Goal: Task Accomplishment & Management: Manage account settings

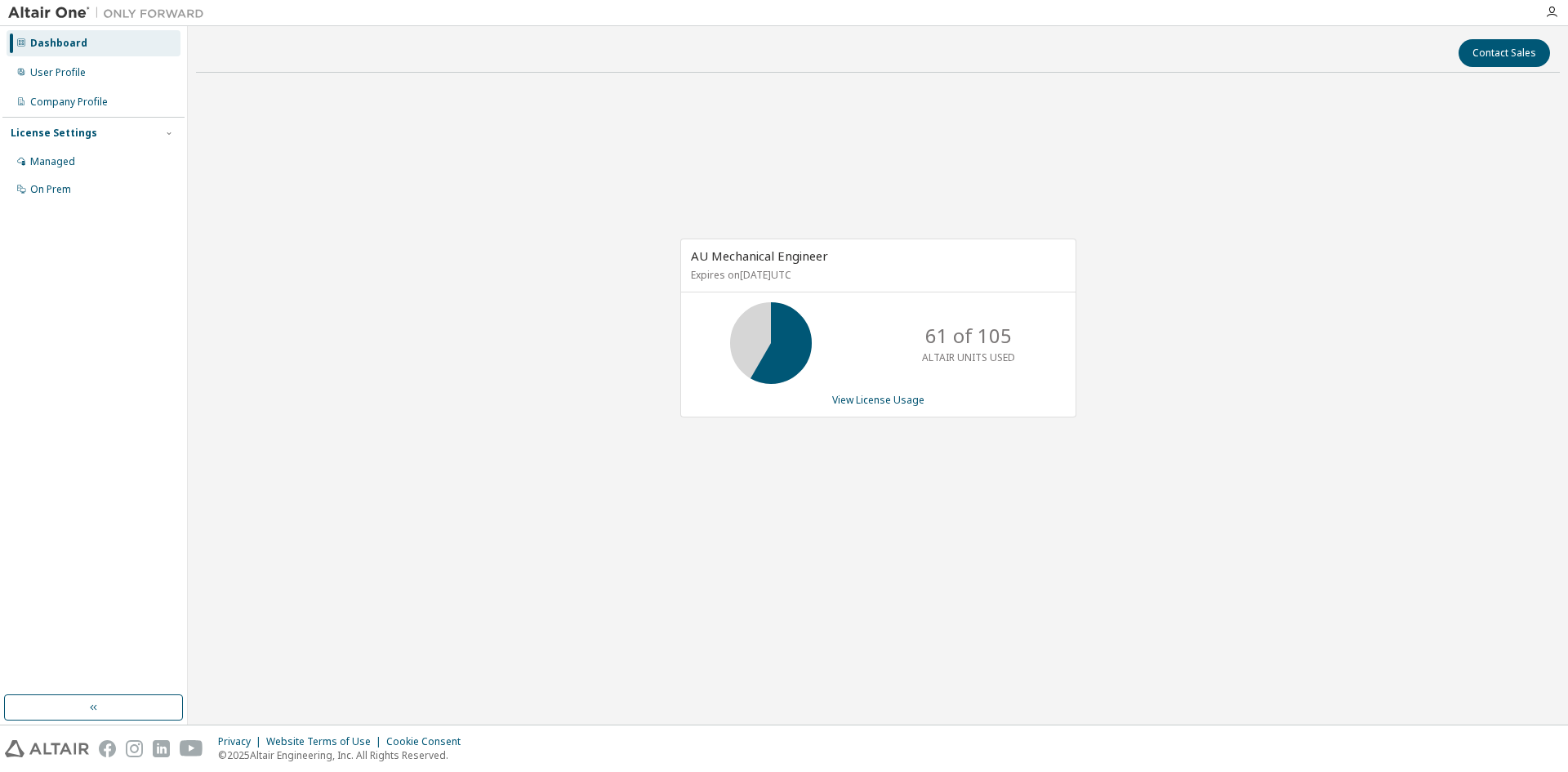
click at [854, 395] on link "View License Usage" at bounding box center [877, 400] width 92 height 14
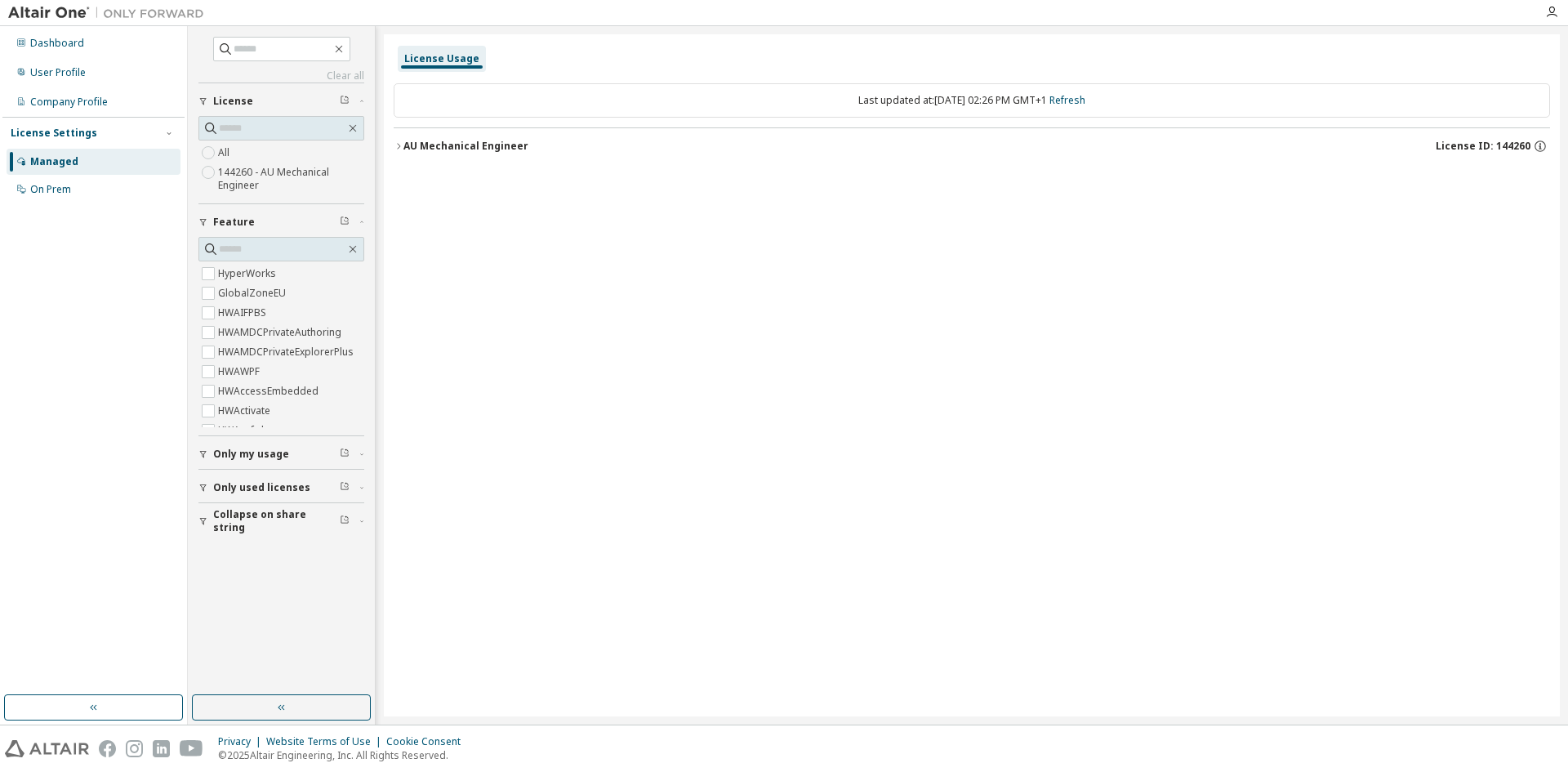
click at [232, 173] on label "144260 - AU Mechanical Engineer" at bounding box center [291, 178] width 146 height 33
click at [400, 140] on button "AU Mechanical Engineer License ID: 144260" at bounding box center [972, 146] width 1156 height 36
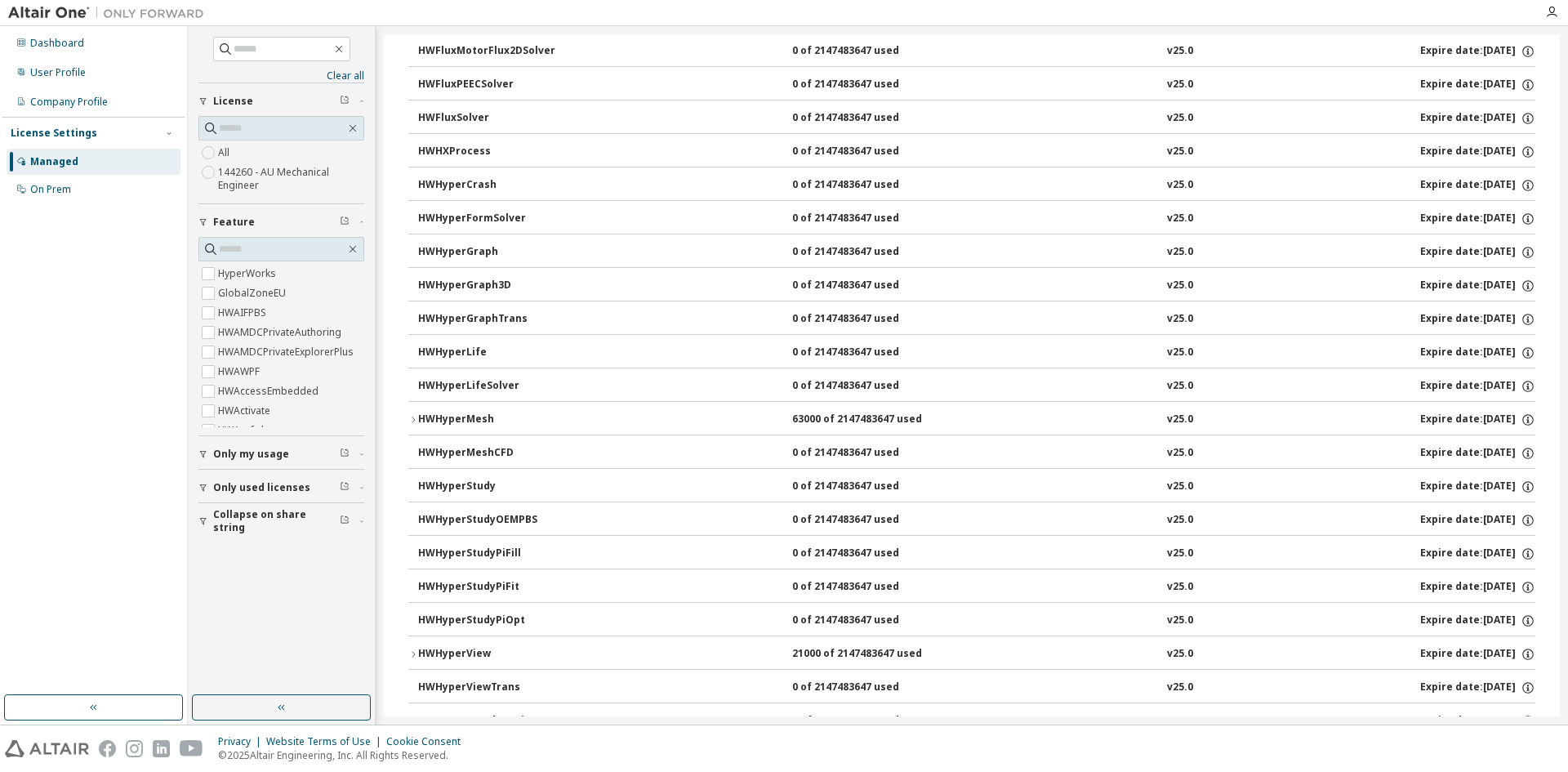
scroll to position [2696, 0]
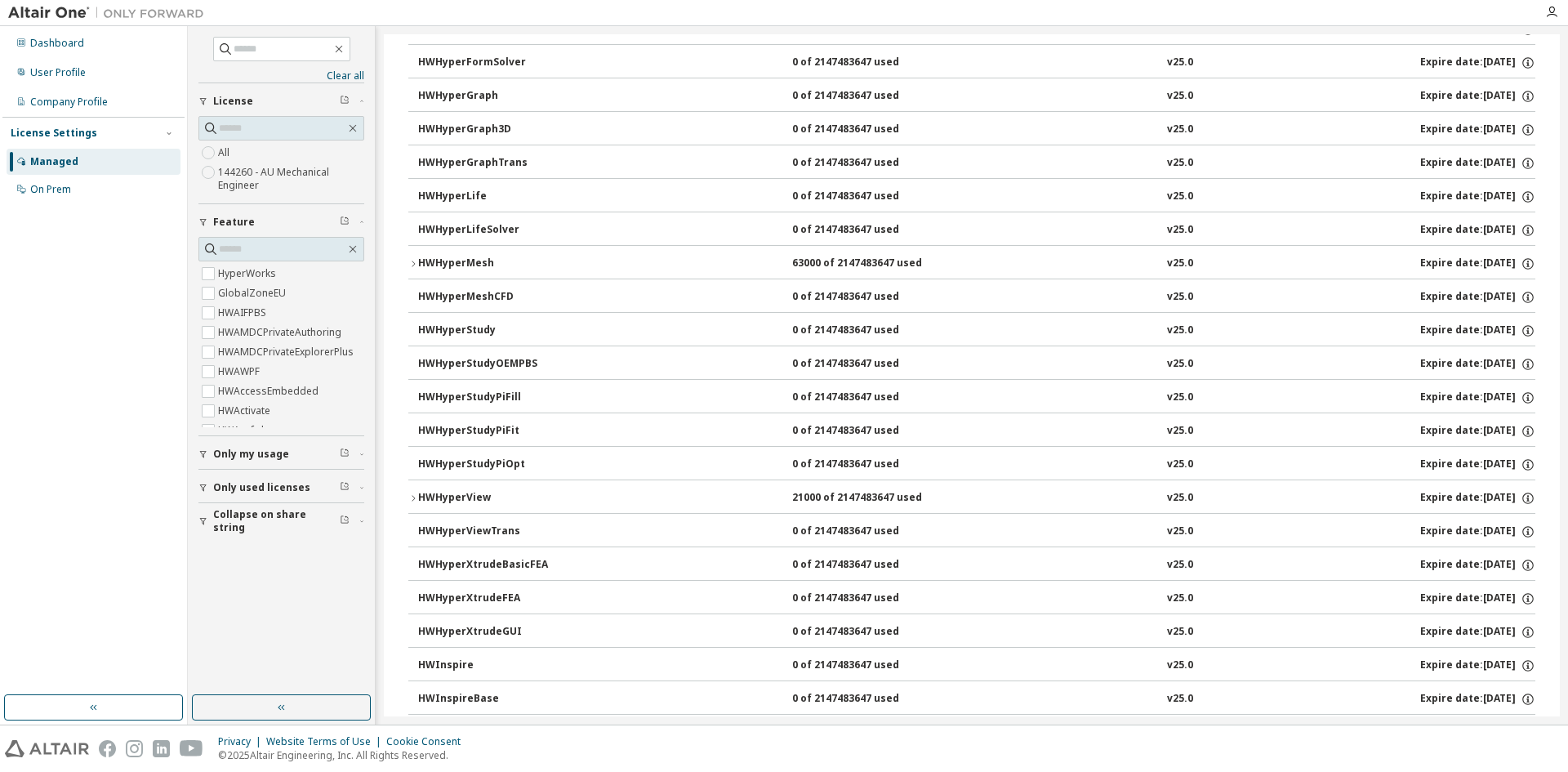
click at [413, 497] on icon "button" at bounding box center [413, 498] width 10 height 10
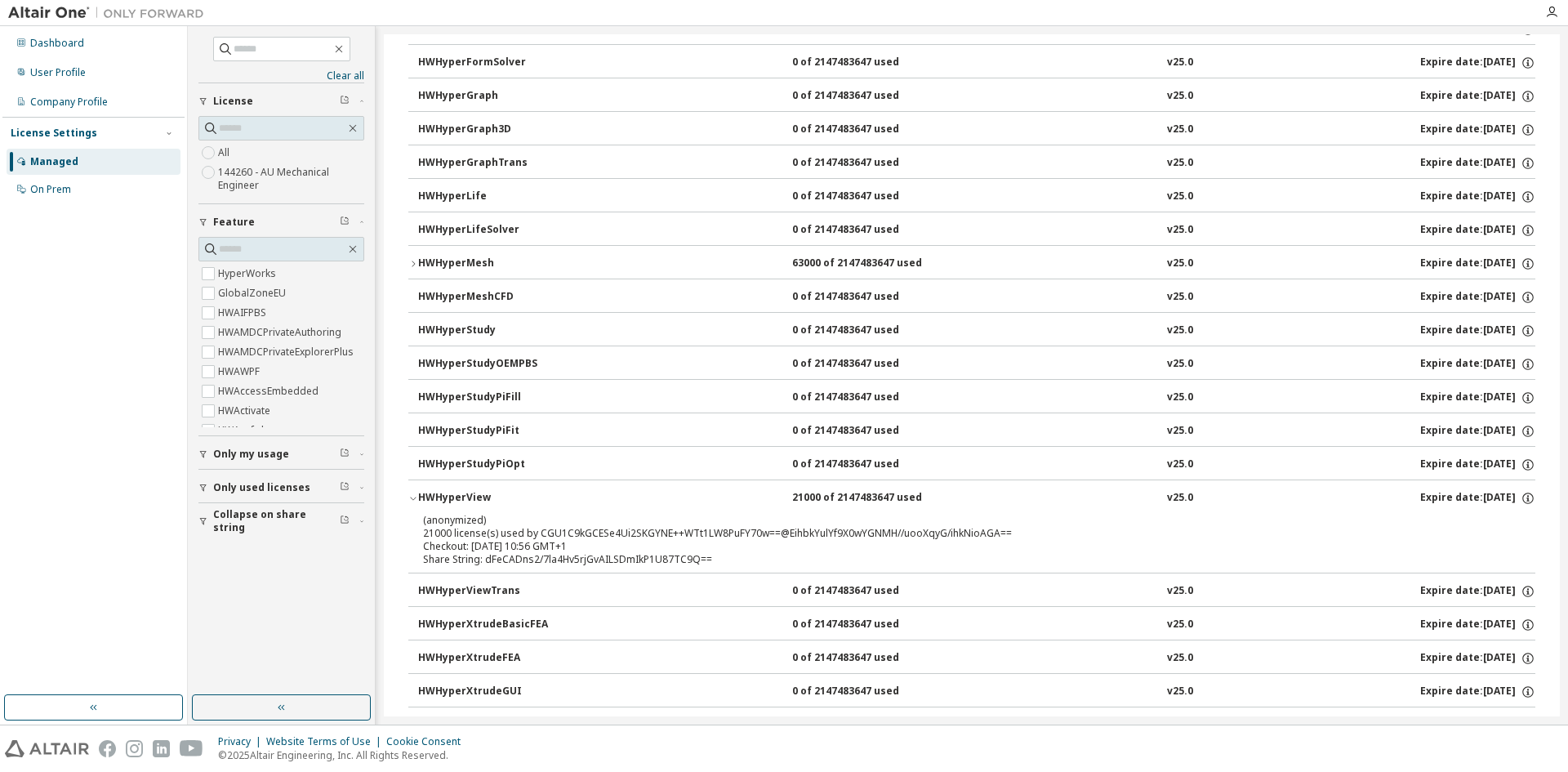
click at [413, 497] on icon "button" at bounding box center [413, 498] width 10 height 10
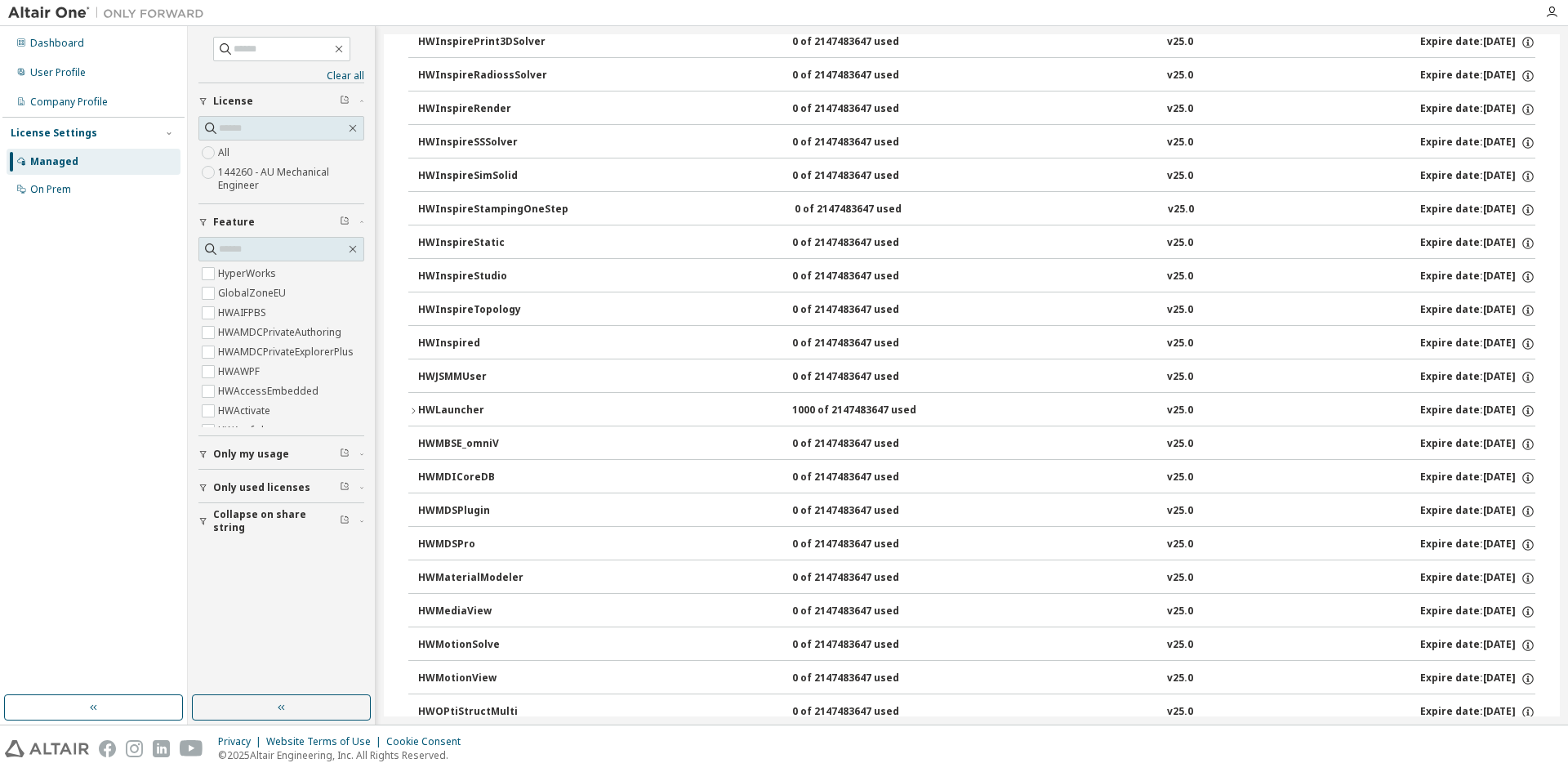
scroll to position [4492, 0]
click at [412, 409] on icon "button" at bounding box center [413, 409] width 10 height 10
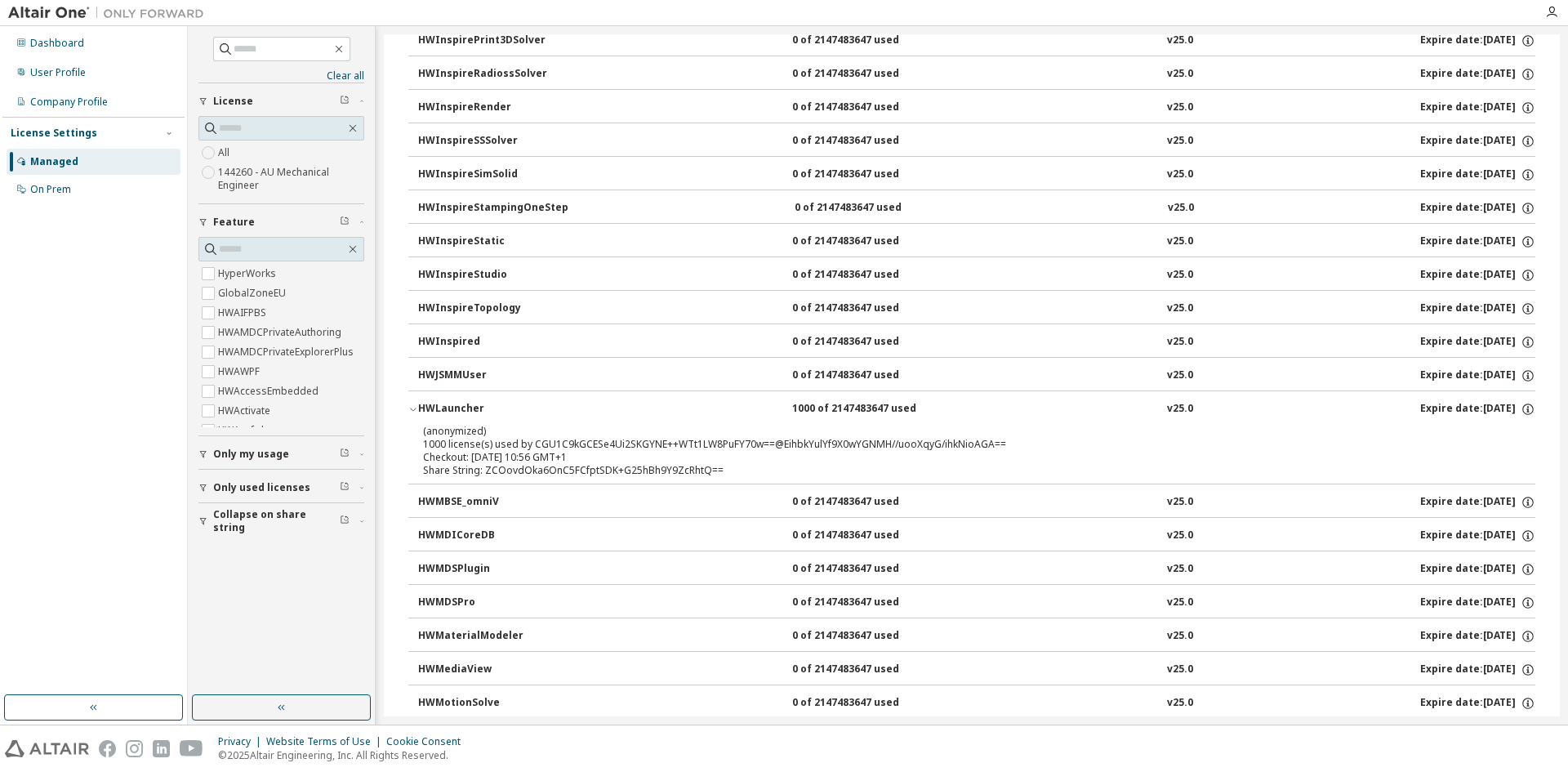
click at [412, 409] on icon "button" at bounding box center [413, 409] width 10 height 10
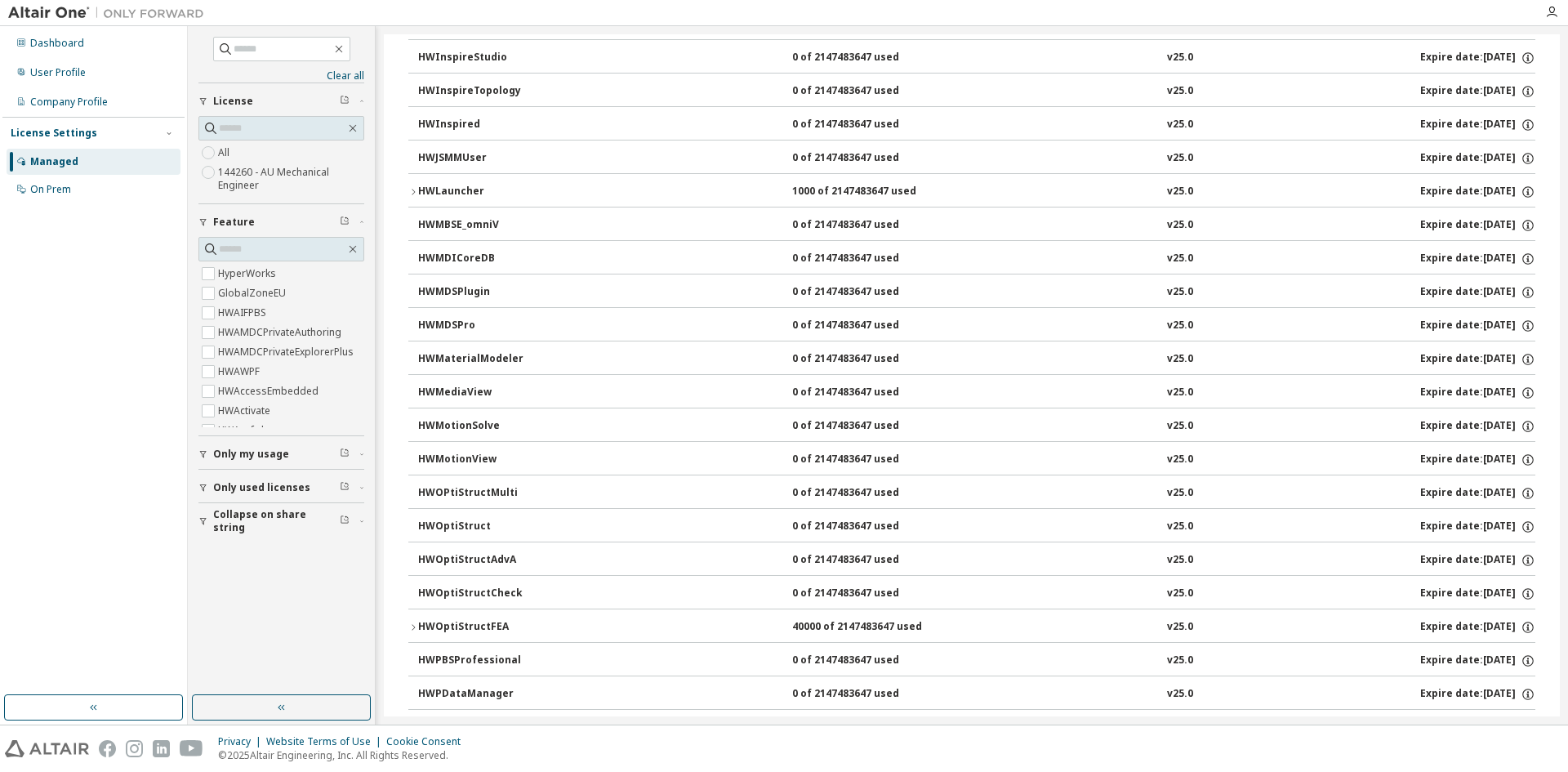
scroll to position [4738, 0]
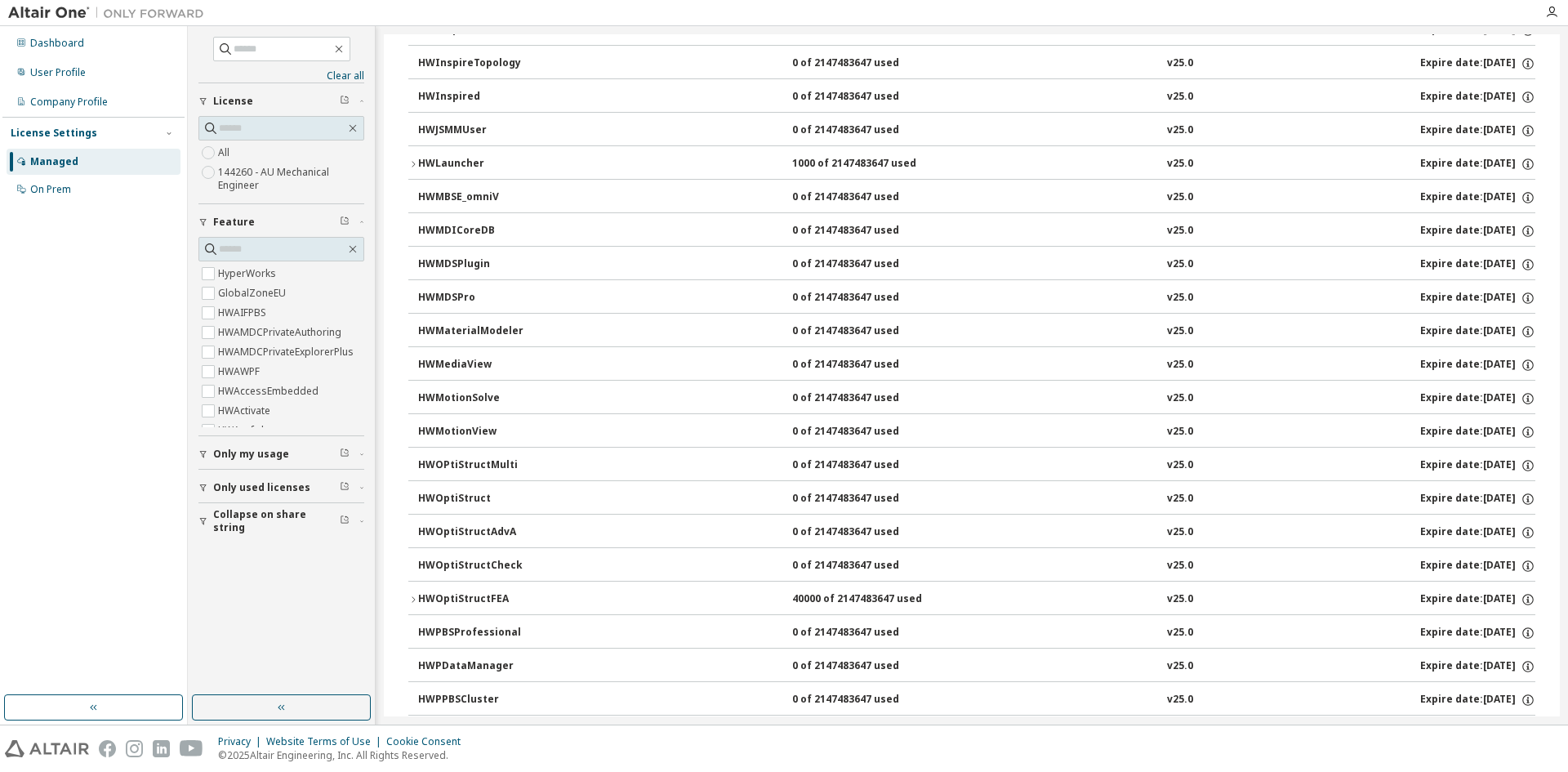
click at [411, 597] on icon "button" at bounding box center [413, 600] width 10 height 10
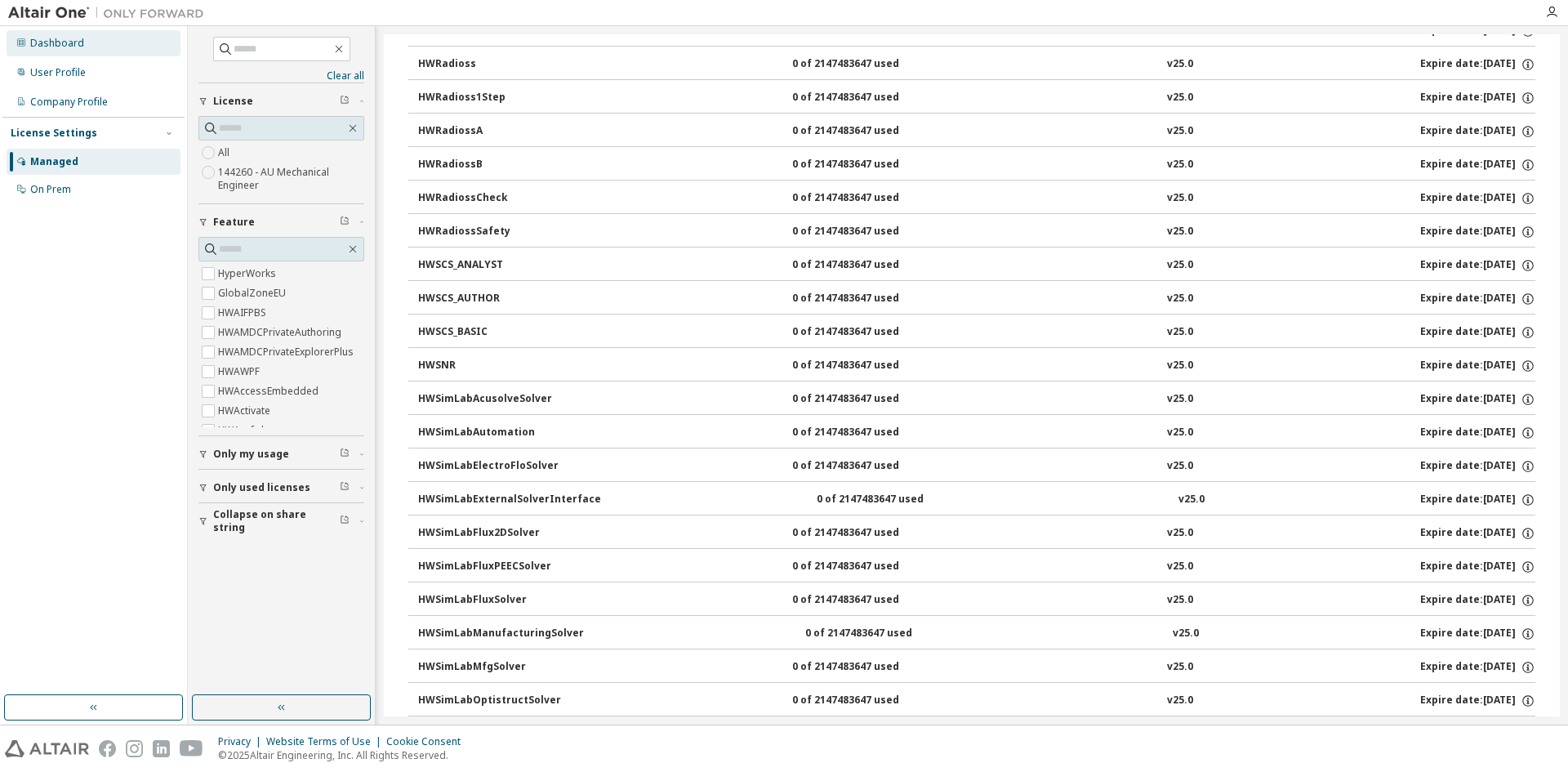
scroll to position [5995, 0]
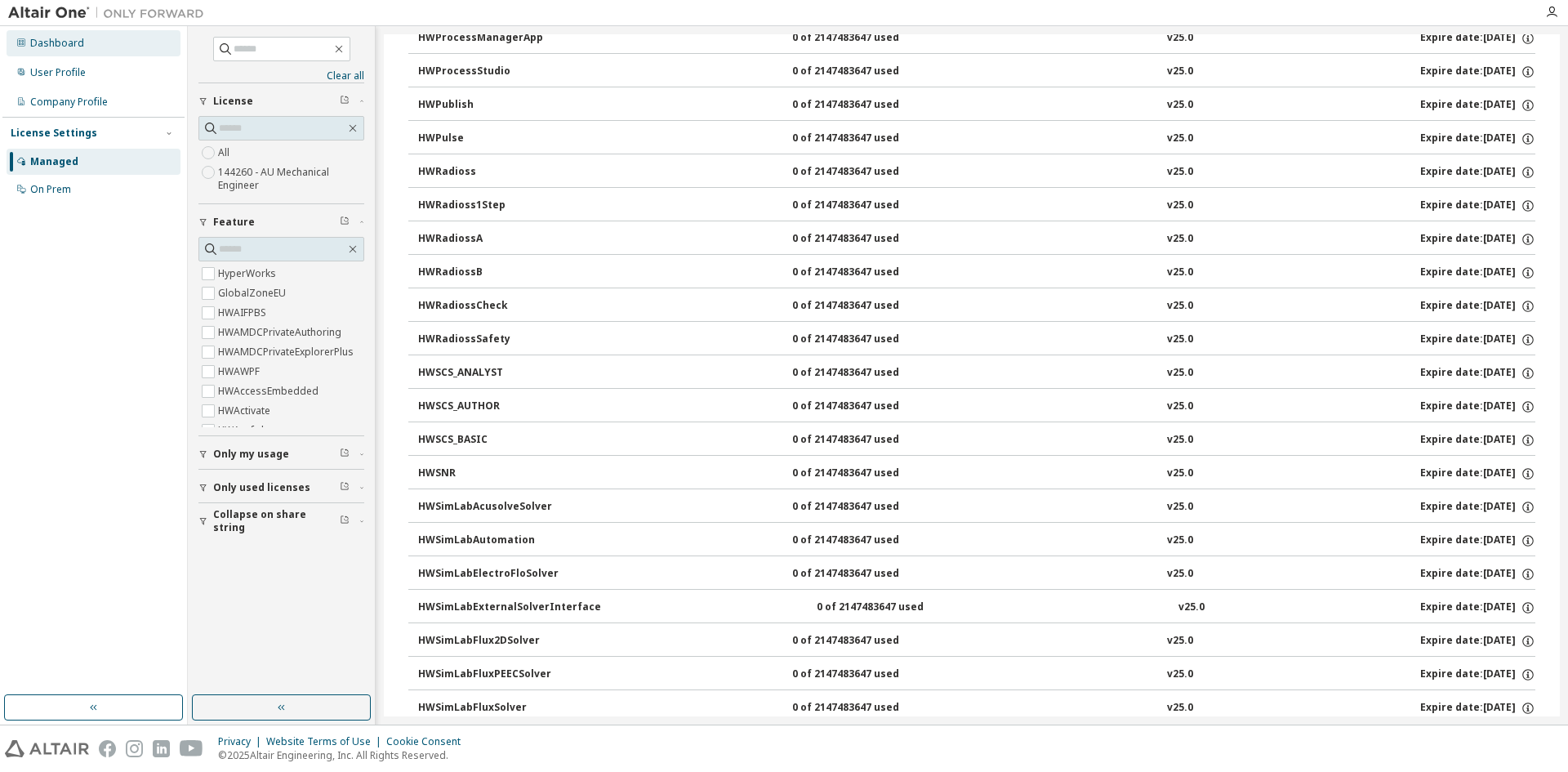
click at [66, 44] on div "Dashboard" at bounding box center [57, 42] width 54 height 13
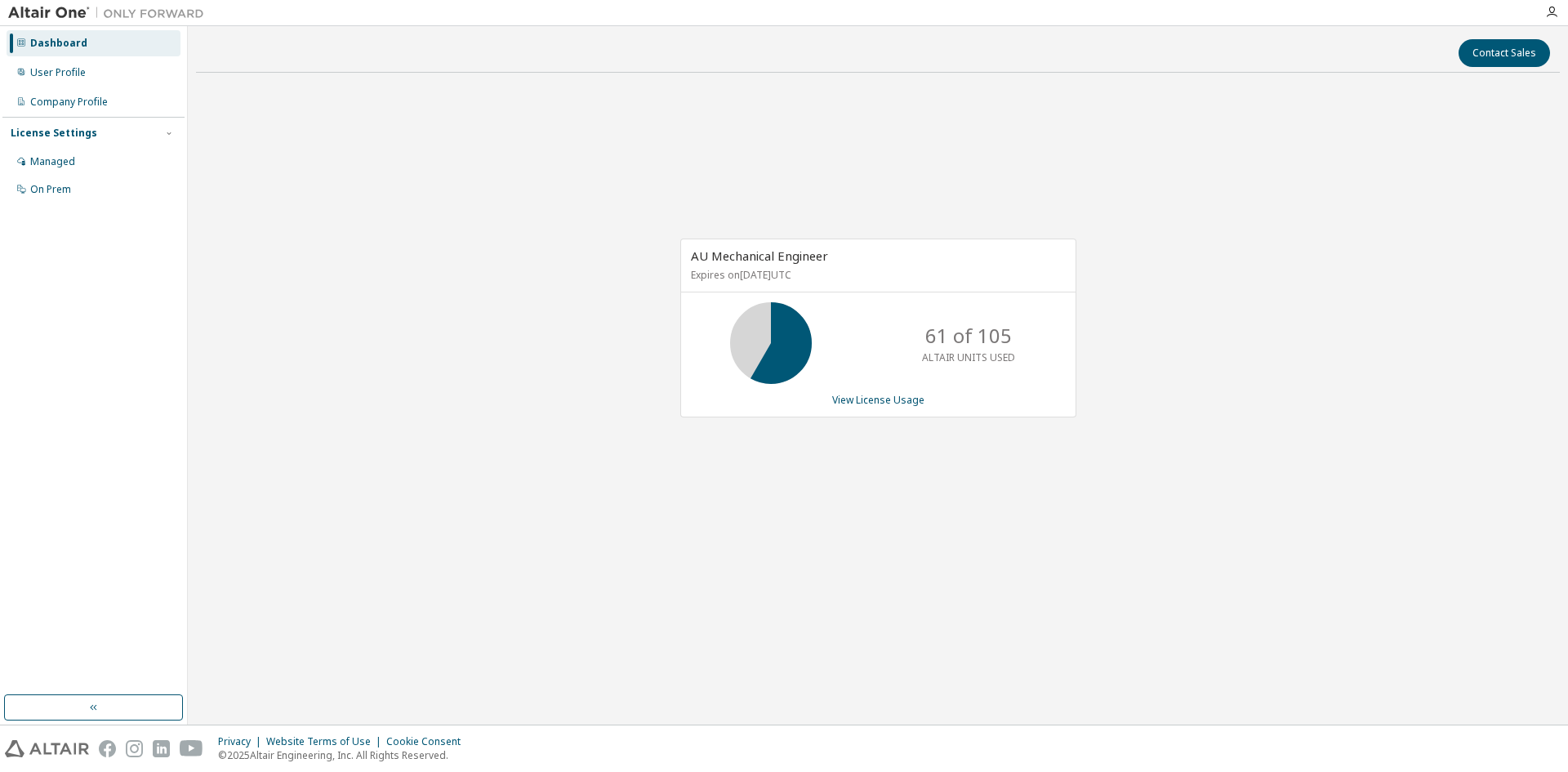
click at [1106, 719] on div "Contact Sales AU Mechanical Engineer Expires on June 1, 2026 UTC 61 of 105 ALTA…" at bounding box center [877, 375] width 1380 height 698
click at [581, 359] on div "AU Mechanical Engineer Expires on [DATE] UTC 61 of 105 ALTAIR UNITS USED View L…" at bounding box center [877, 336] width 1363 height 501
drag, startPoint x: 931, startPoint y: 340, endPoint x: 945, endPoint y: 339, distance: 14.0
click at [945, 339] on p "61 of 105" at bounding box center [968, 336] width 86 height 28
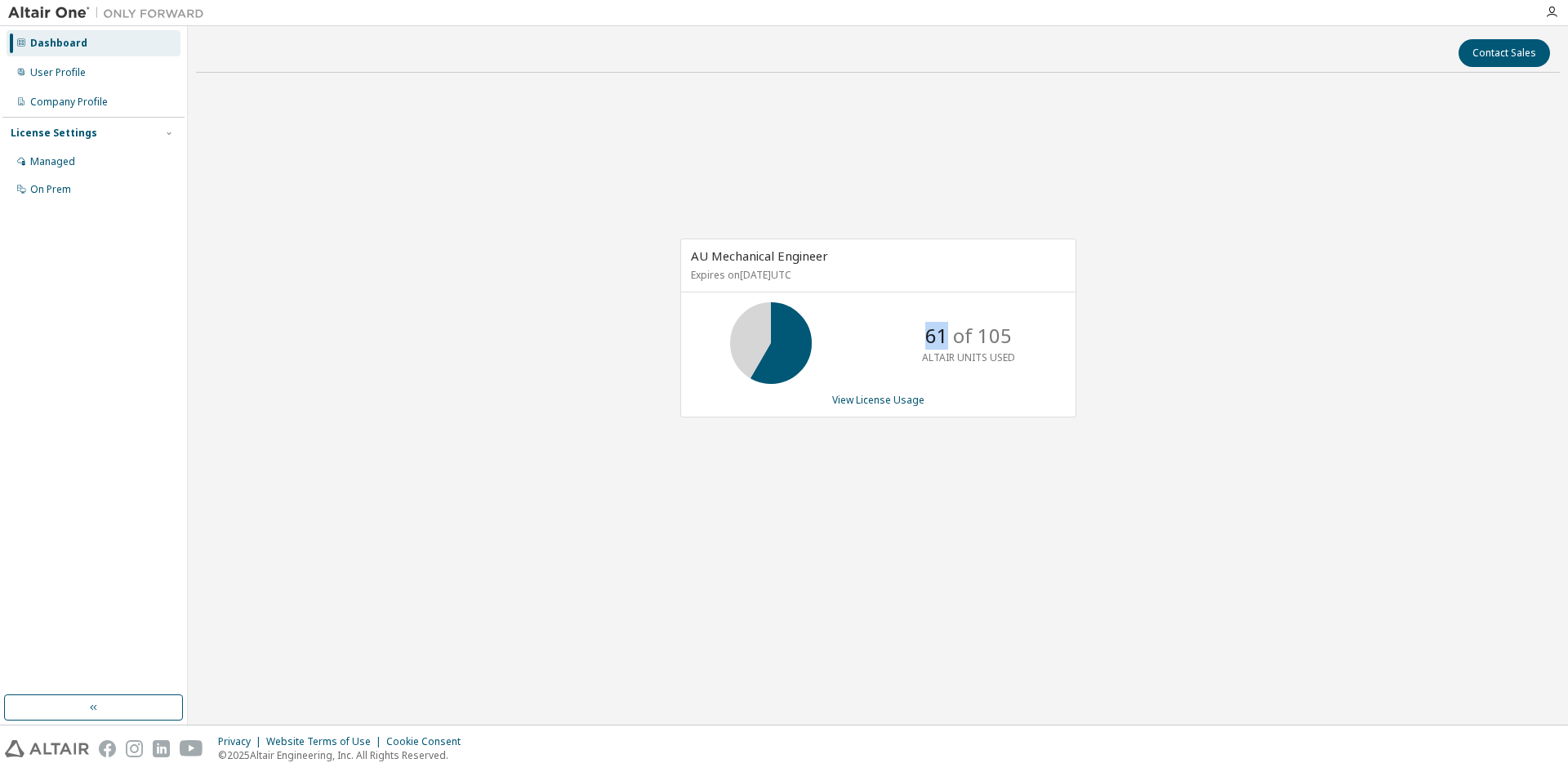
drag, startPoint x: 929, startPoint y: 338, endPoint x: 950, endPoint y: 335, distance: 21.2
click at [950, 335] on p "61 of 105" at bounding box center [968, 336] width 86 height 28
click at [918, 324] on div "61 of 105 ALTAIR UNITS USED" at bounding box center [968, 342] width 131 height 82
drag, startPoint x: 930, startPoint y: 334, endPoint x: 949, endPoint y: 334, distance: 19.0
click at [949, 334] on p "61 of 105" at bounding box center [968, 336] width 86 height 28
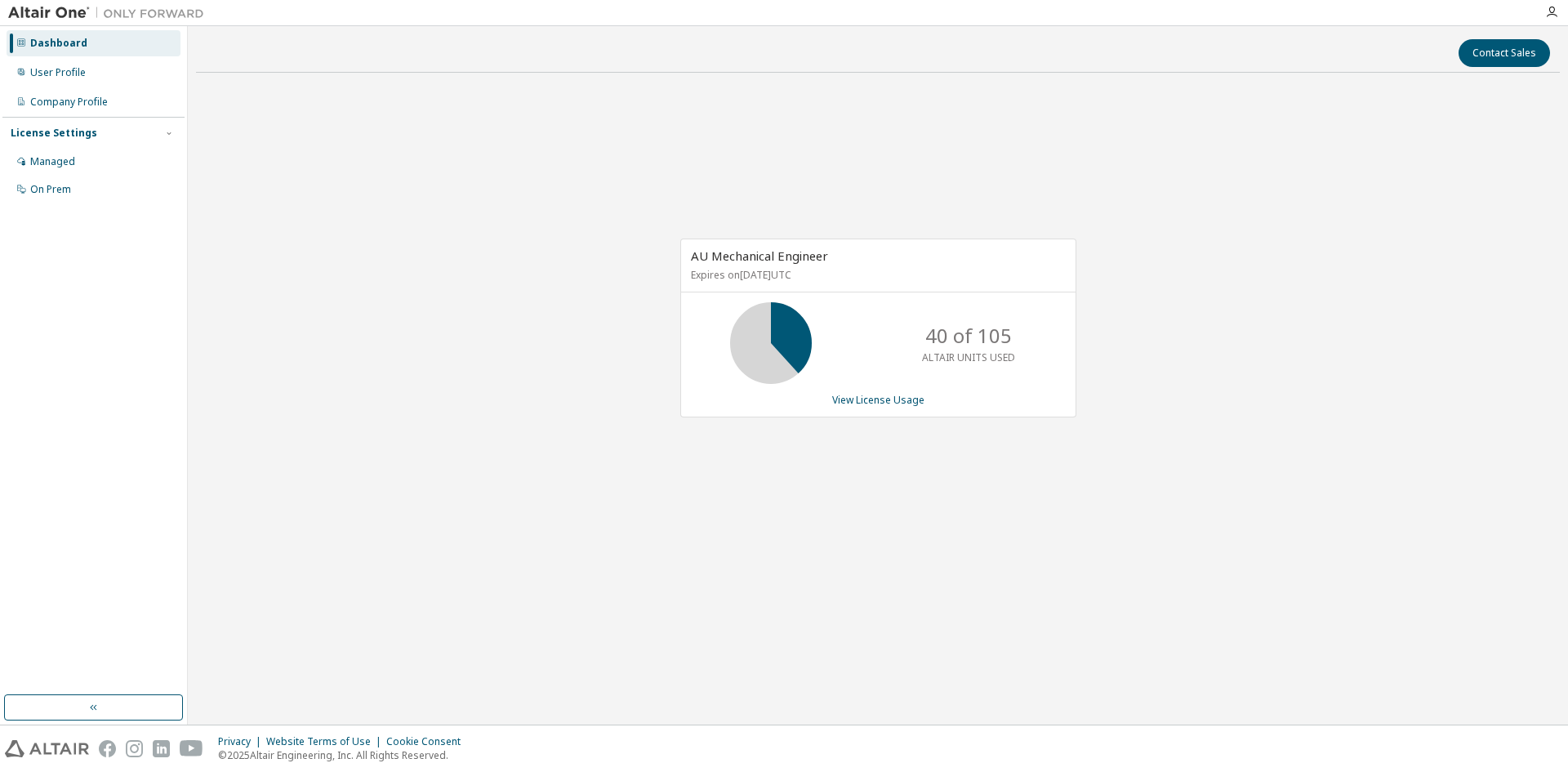
click at [961, 60] on div "Contact Sales" at bounding box center [877, 52] width 1344 height 28
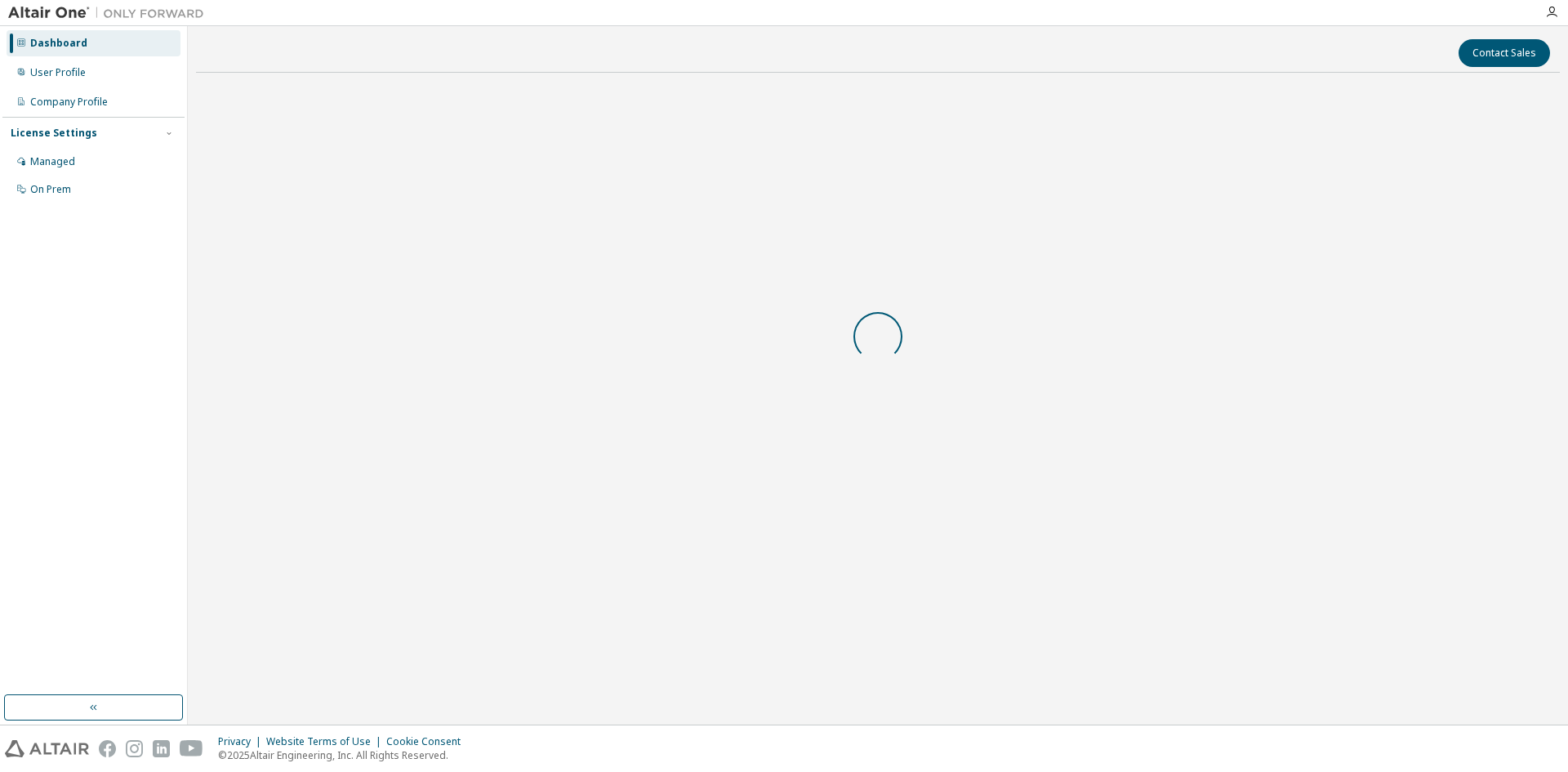
click at [391, 156] on div at bounding box center [877, 336] width 1363 height 501
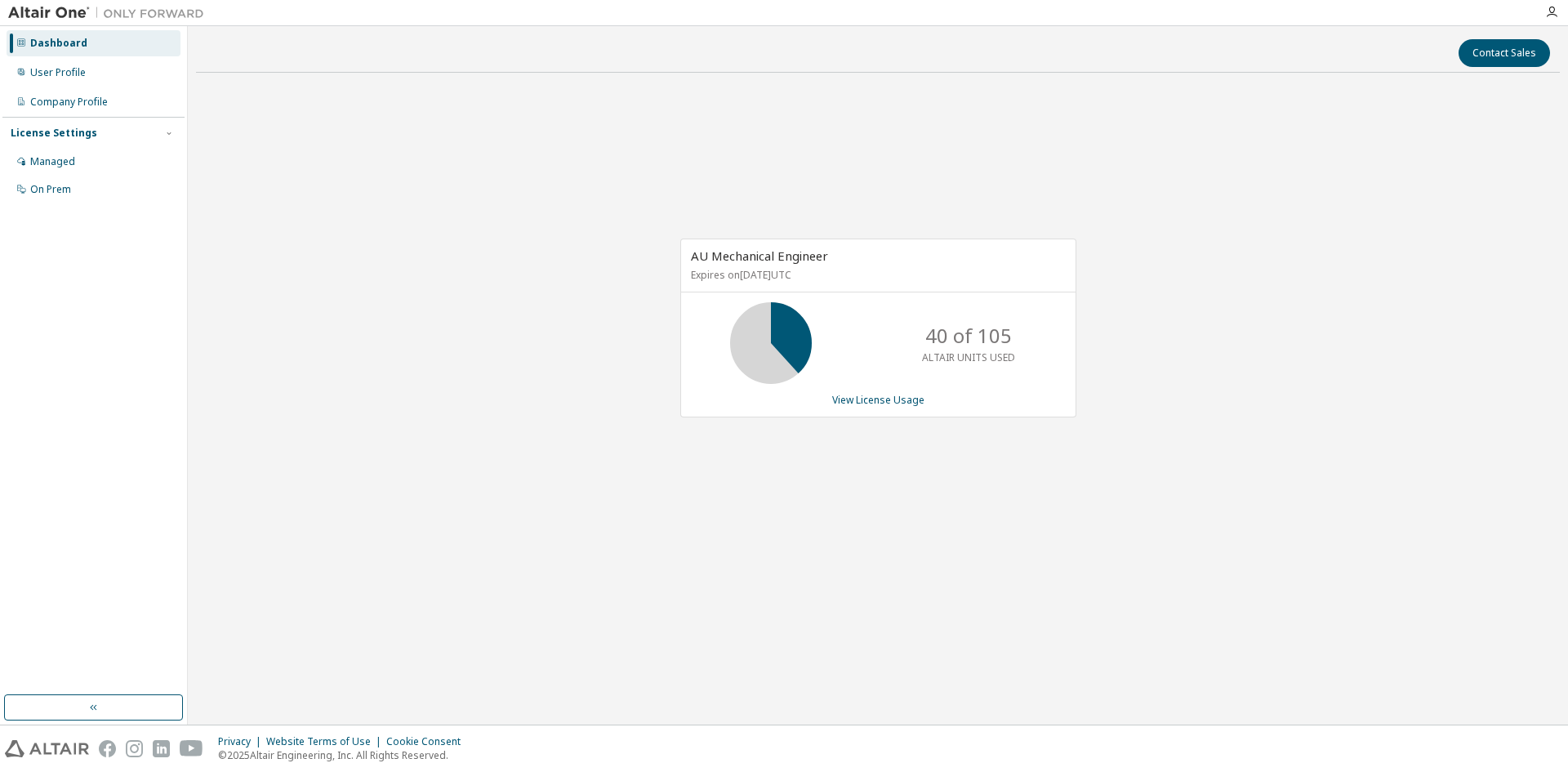
click at [416, 304] on div "AU Mechanical Engineer Expires on [DATE] UTC 40 of 105 ALTAIR UNITS USED View L…" at bounding box center [877, 336] width 1363 height 501
click at [276, 52] on div "Contact Sales" at bounding box center [877, 52] width 1344 height 28
click at [518, 274] on div "AU Mechanical Engineer Expires on [DATE] UTC 94 of 105 ALTAIR UNITS USED View L…" at bounding box center [877, 336] width 1363 height 501
click at [851, 399] on link "View License Usage" at bounding box center [877, 400] width 92 height 14
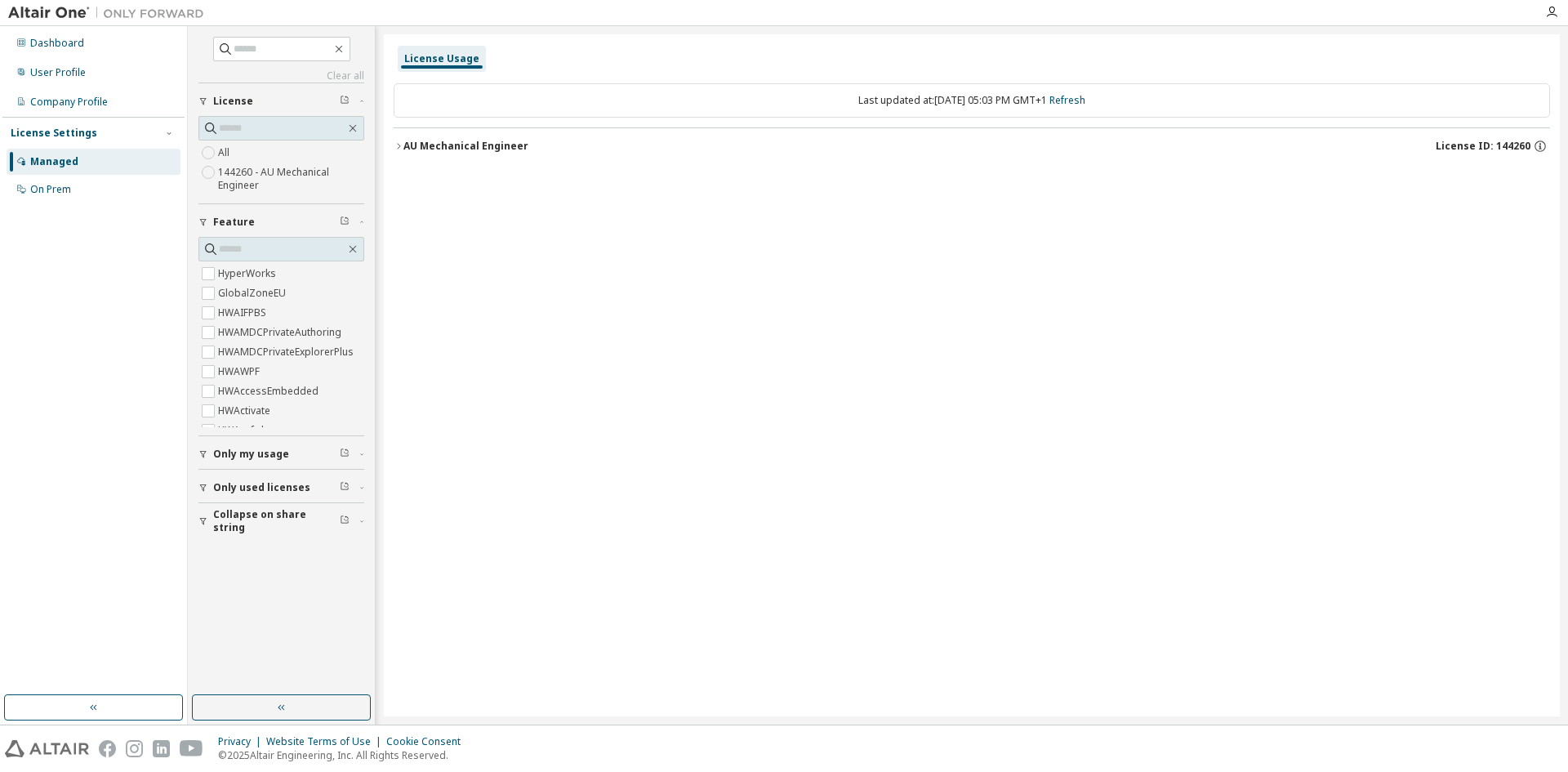
click at [417, 151] on div "AU Mechanical Engineer" at bounding box center [466, 145] width 125 height 13
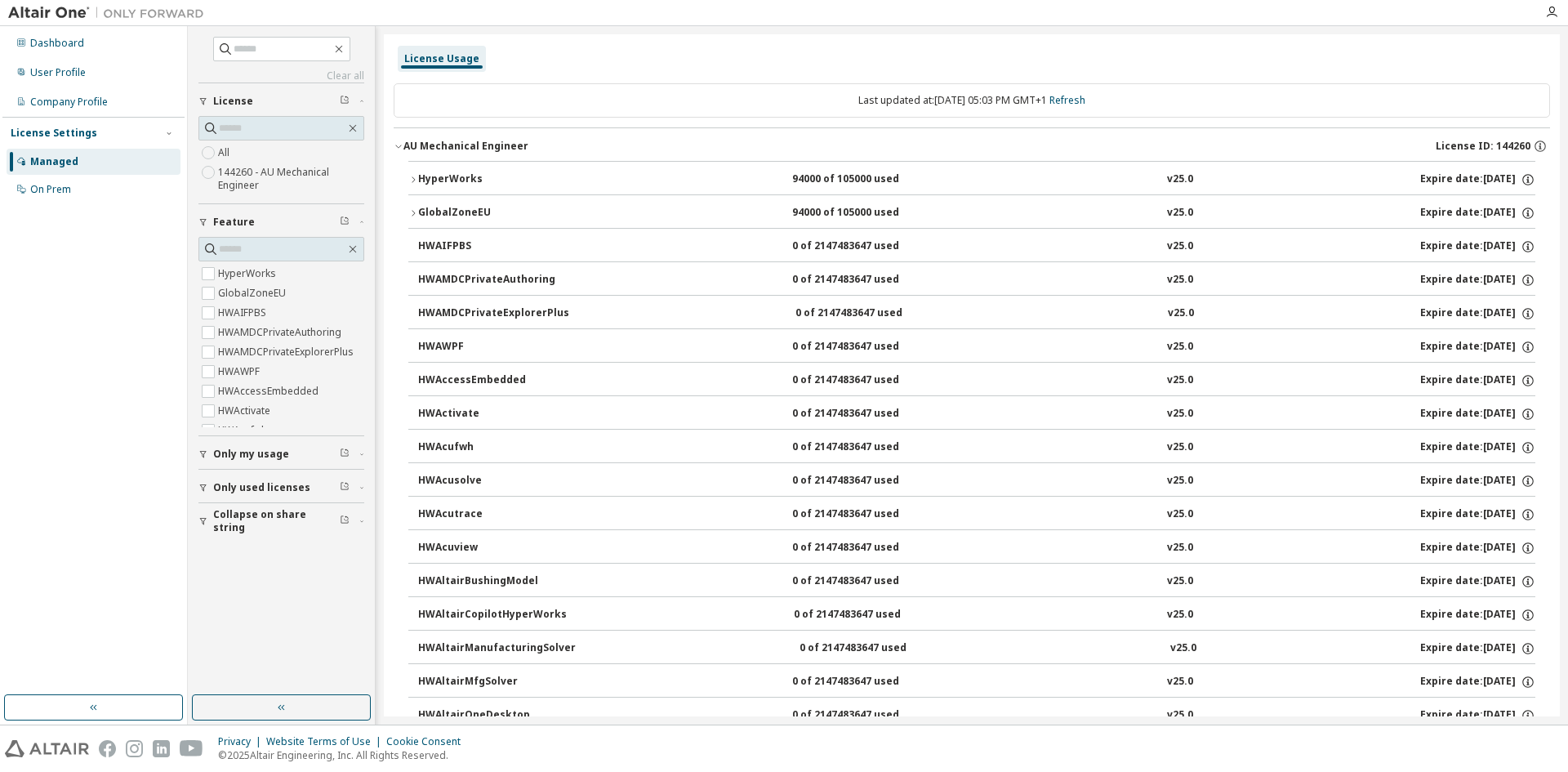
click at [411, 181] on icon "button" at bounding box center [413, 180] width 10 height 10
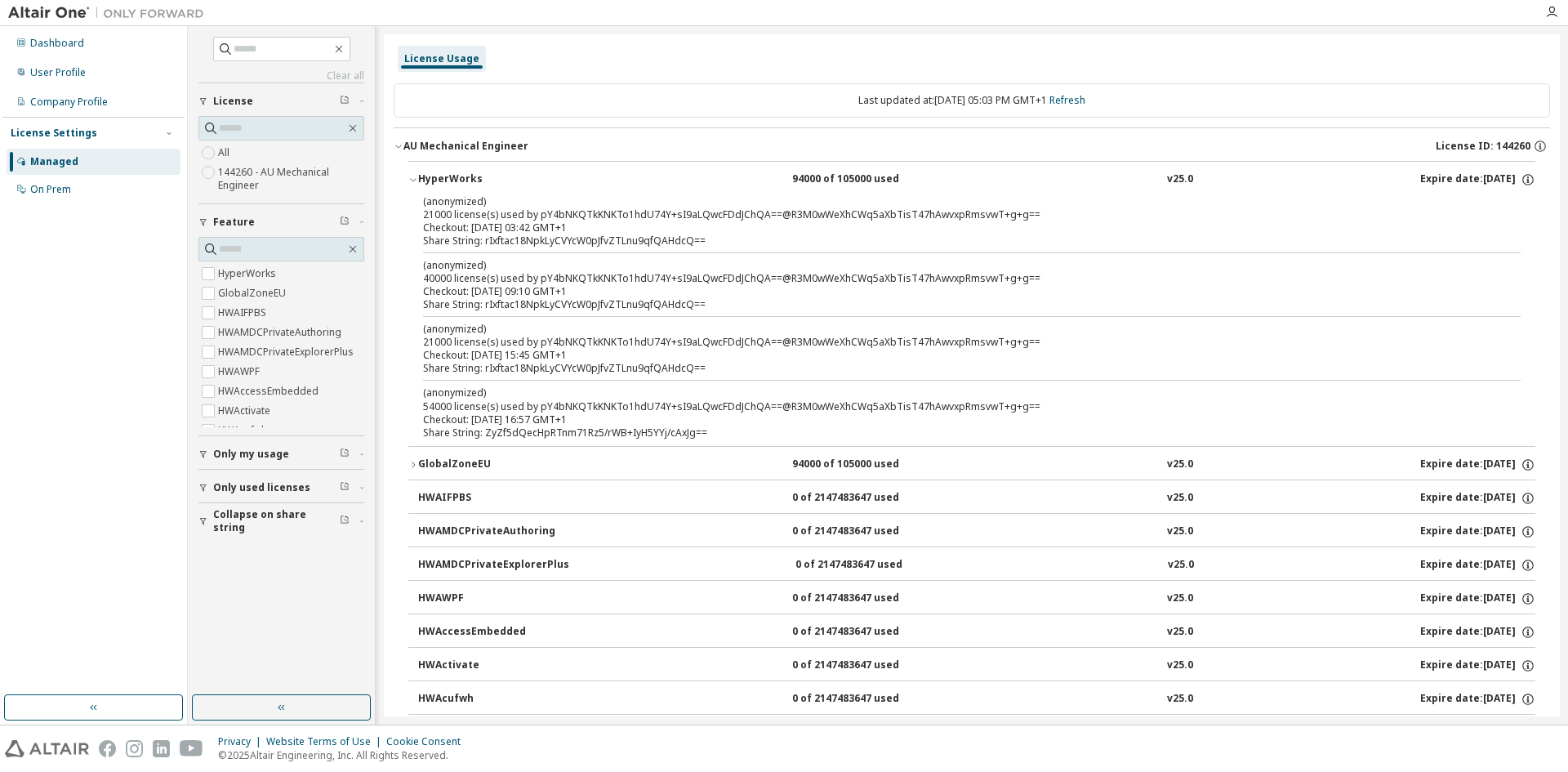
click at [204, 455] on icon "button" at bounding box center [204, 454] width 7 height 8
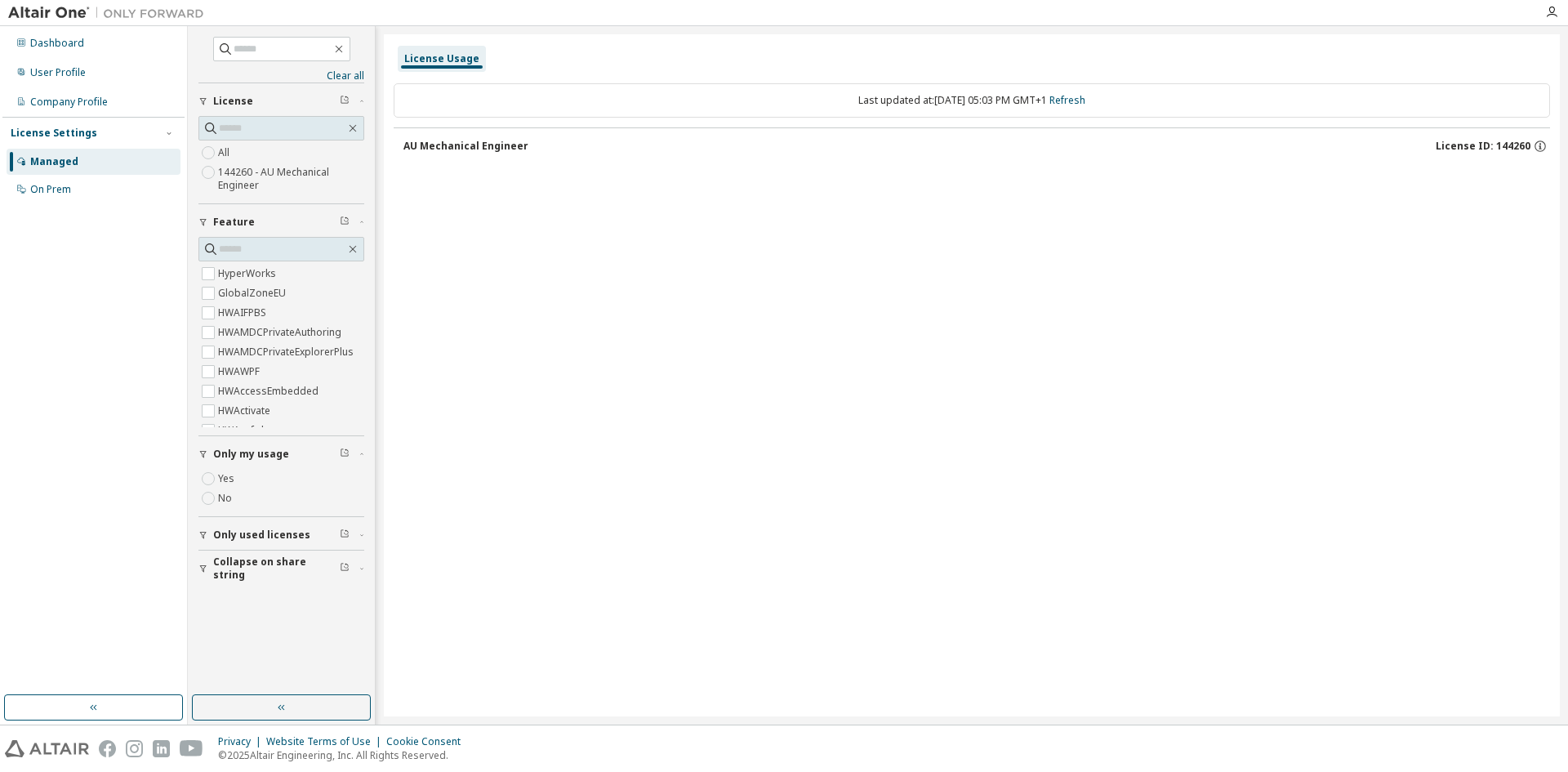
click at [468, 145] on div "AU Mechanical Engineer" at bounding box center [466, 145] width 125 height 13
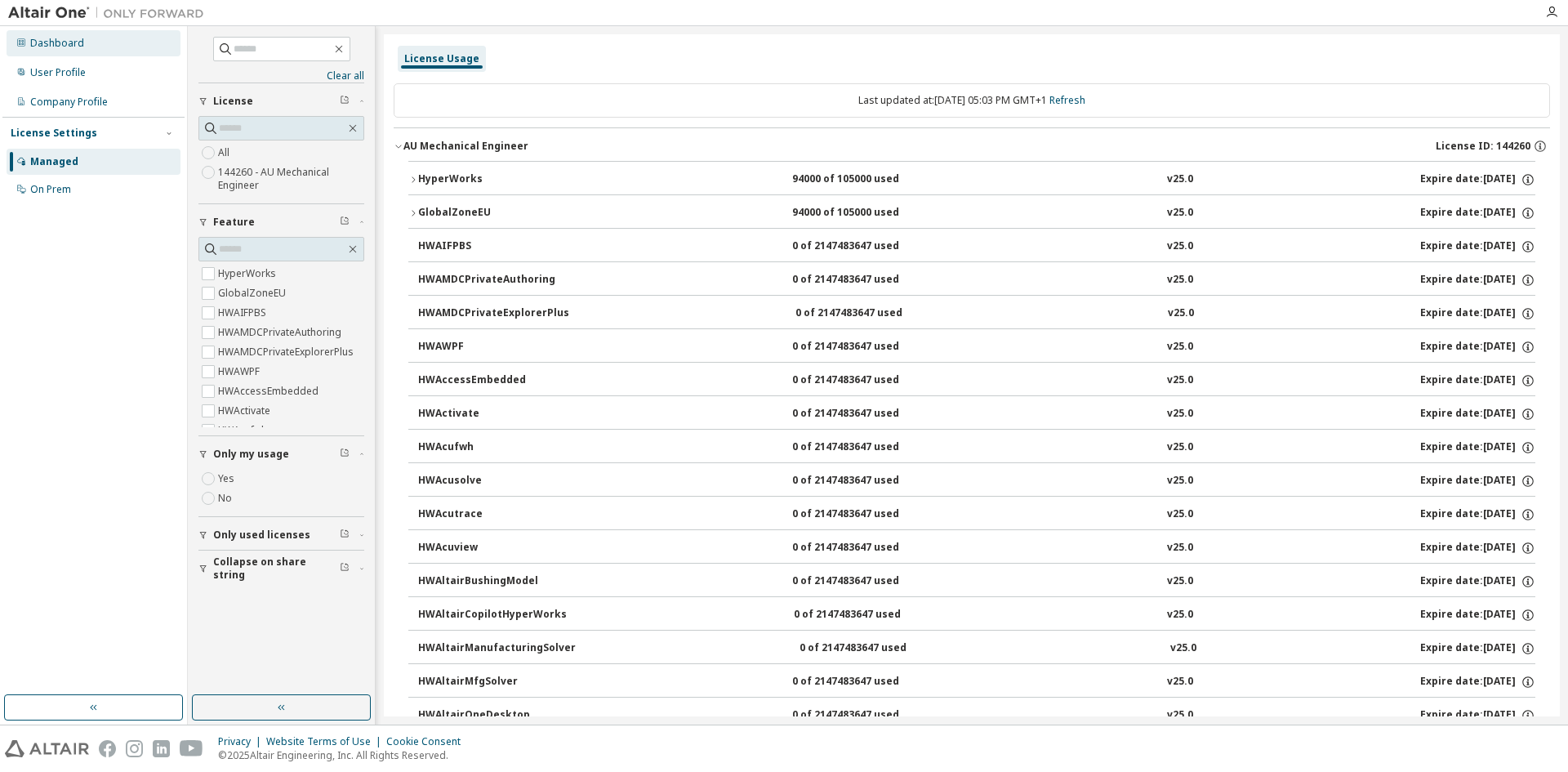
click at [64, 47] on div "Dashboard" at bounding box center [57, 42] width 54 height 13
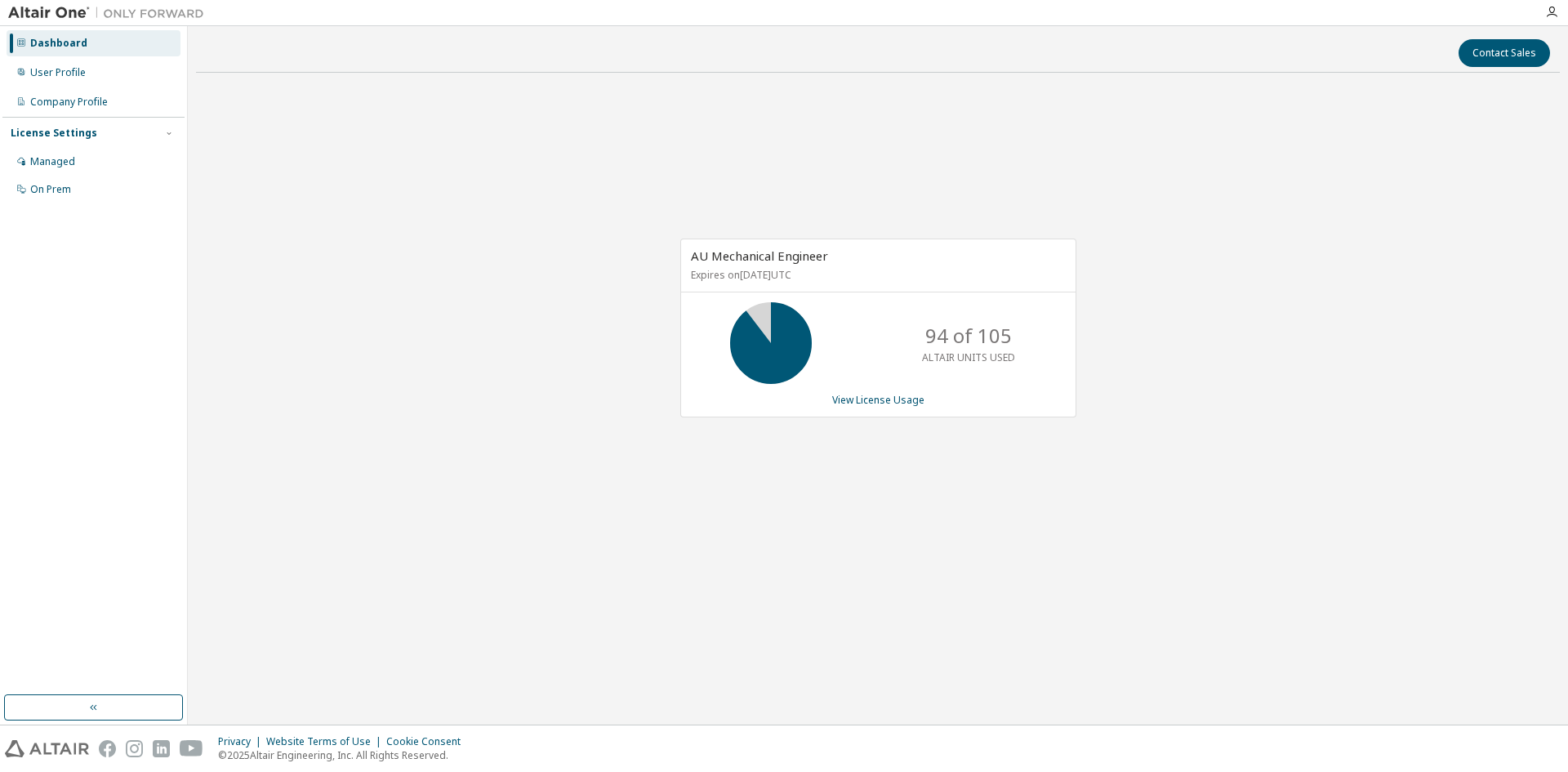
click at [522, 257] on div "AU Mechanical Engineer Expires on June 1, 2026 UTC 94 of 105 ALTAIR UNITS USED …" at bounding box center [877, 336] width 1363 height 501
click at [1257, 679] on div "Contact Sales AU Mechanical Engineer Expires on [DATE] UTC 94 of 105 ALTAIR UNI…" at bounding box center [877, 375] width 1363 height 682
click at [769, 74] on div "Contact Sales AU Mechanical Engineer Expires on June 1, 2026 UTC 94 of 105 ALTA…" at bounding box center [877, 375] width 1363 height 682
